Goal: Task Accomplishment & Management: Manage account settings

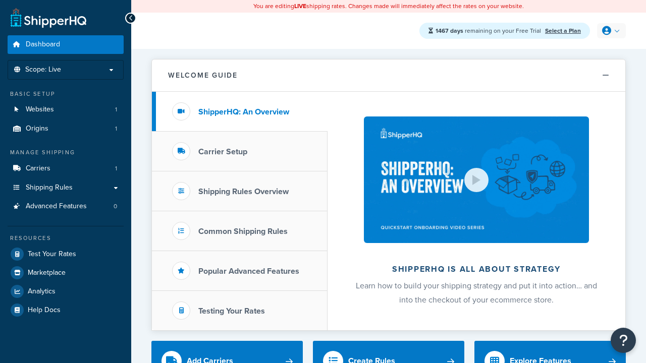
click at [610, 31] on icon at bounding box center [606, 30] width 9 height 9
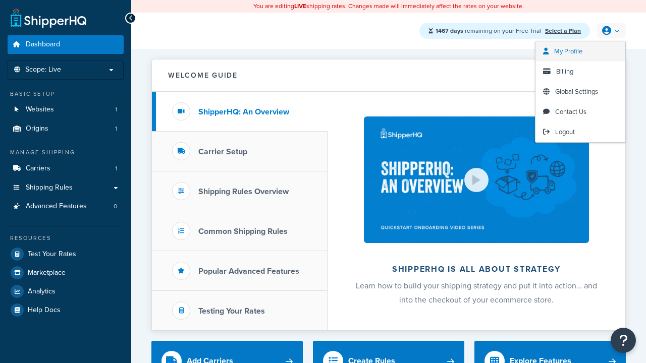
click at [580, 51] on span "My Profile" at bounding box center [568, 51] width 28 height 10
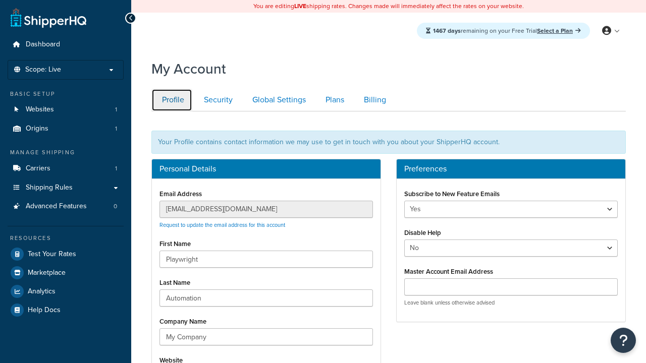
click at [172, 100] on link "Profile" at bounding box center [171, 100] width 41 height 23
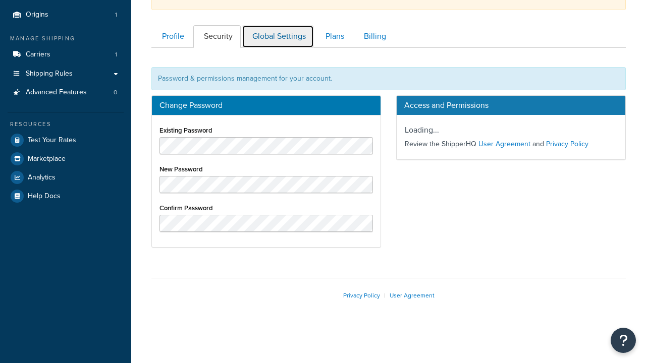
click at [278, 36] on link "Global Settings" at bounding box center [278, 36] width 72 height 23
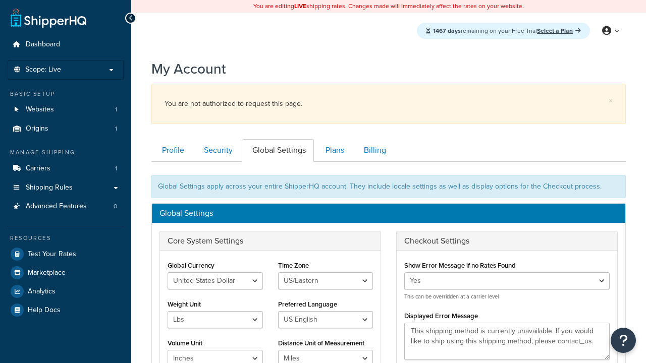
scroll to position [162, 0]
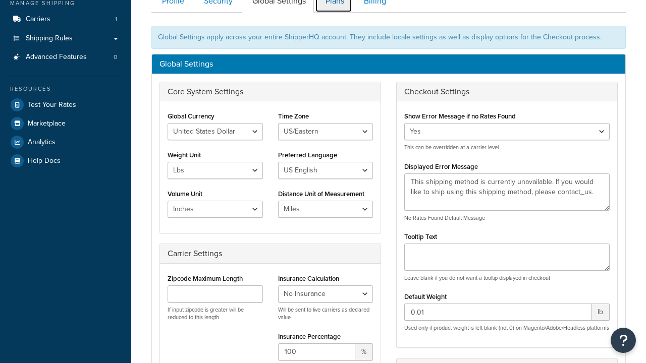
click at [334, 11] on link "Plans" at bounding box center [333, 1] width 37 height 23
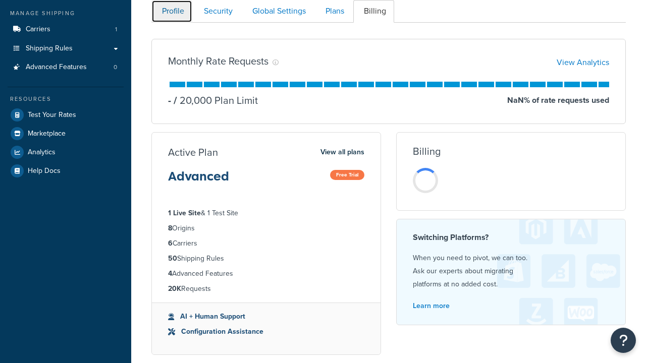
click at [172, 11] on link "Profile" at bounding box center [171, 11] width 41 height 23
